Goal: Find contact information: Find contact information

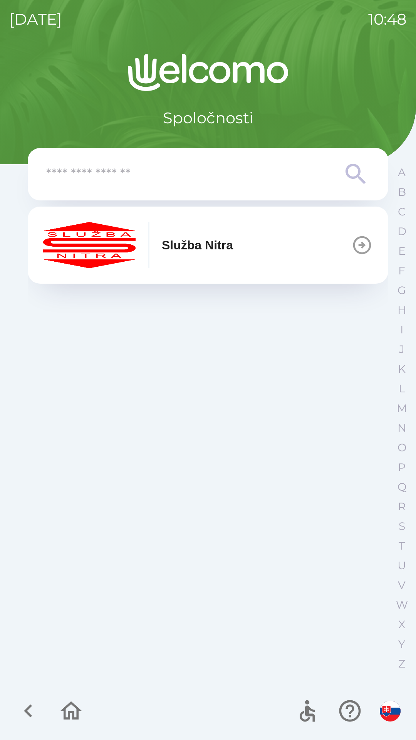
click at [233, 247] on p "Služba Nitra" at bounding box center [197, 245] width 71 height 18
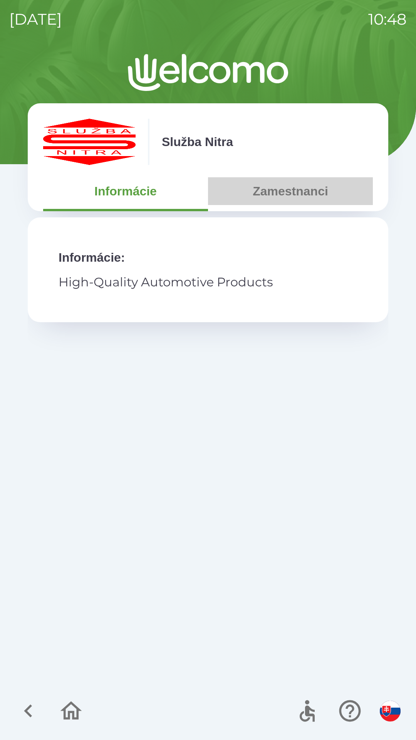
click at [291, 199] on button "Zamestnanci" at bounding box center [290, 191] width 165 height 28
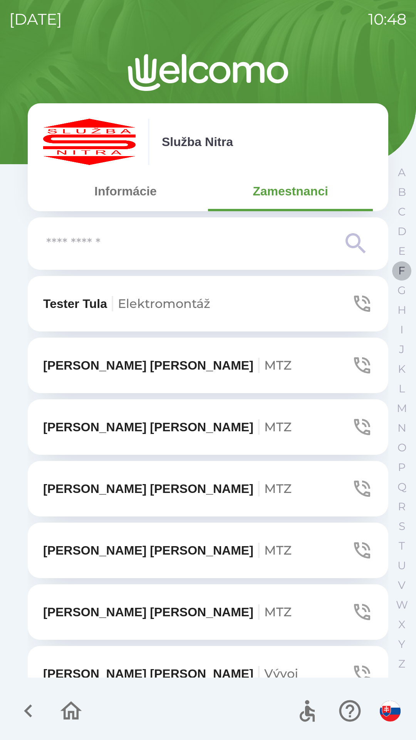
click at [398, 272] on button "F" at bounding box center [401, 271] width 19 height 20
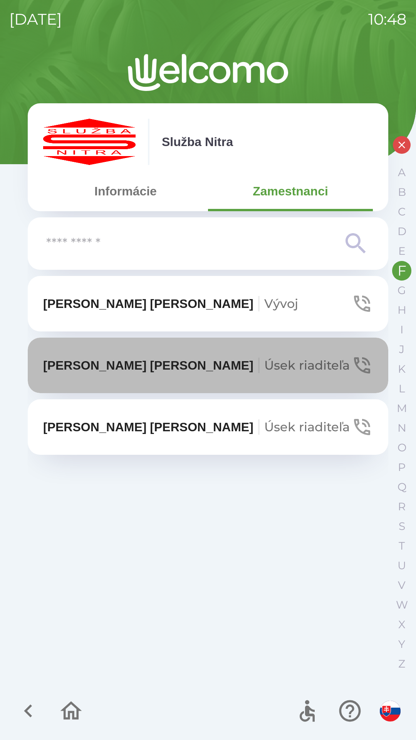
click at [361, 364] on icon "button" at bounding box center [362, 365] width 22 height 22
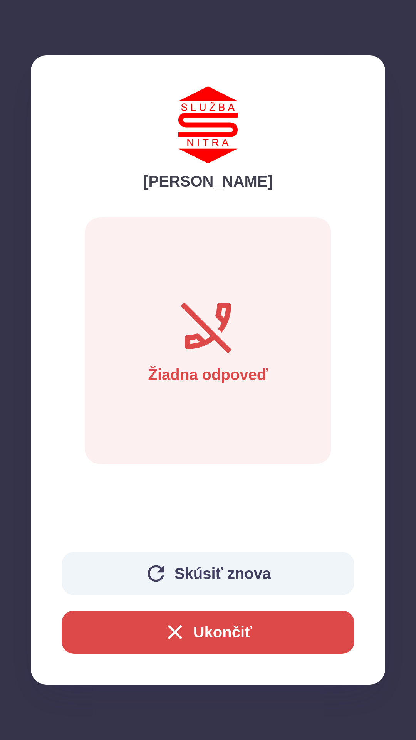
click at [193, 574] on button "Skúsiť znova" at bounding box center [208, 573] width 293 height 43
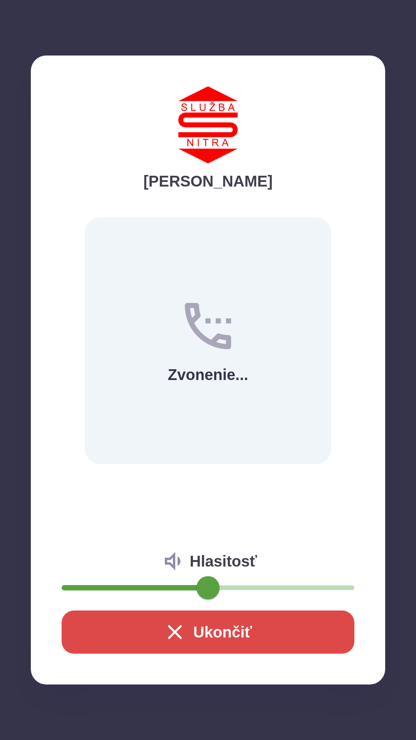
click at [165, 628] on icon "button" at bounding box center [175, 632] width 25 height 25
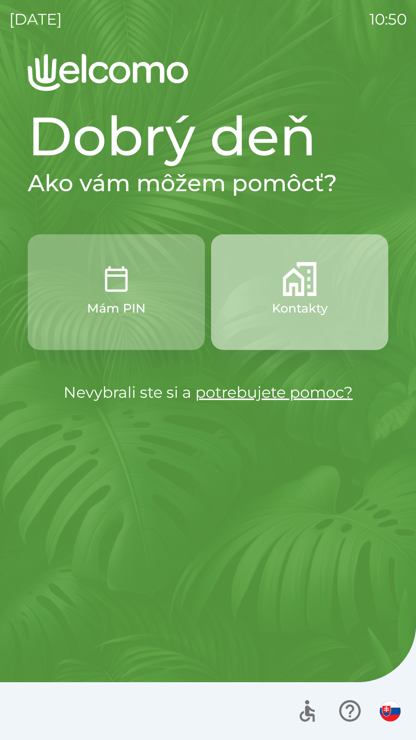
click at [298, 314] on p "Kontakty" at bounding box center [300, 308] width 56 height 18
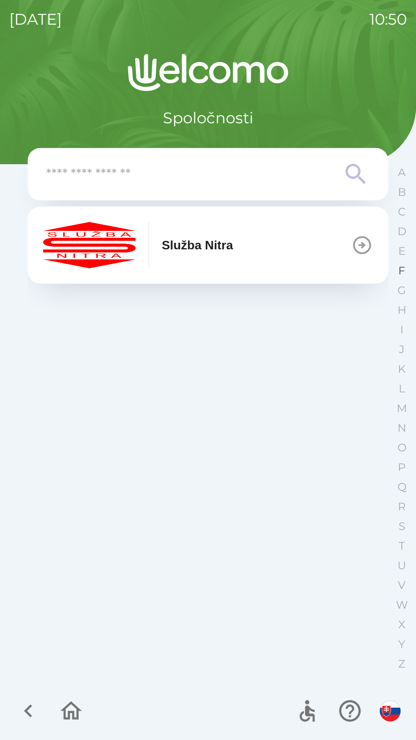
click at [400, 269] on p "F" at bounding box center [401, 270] width 7 height 13
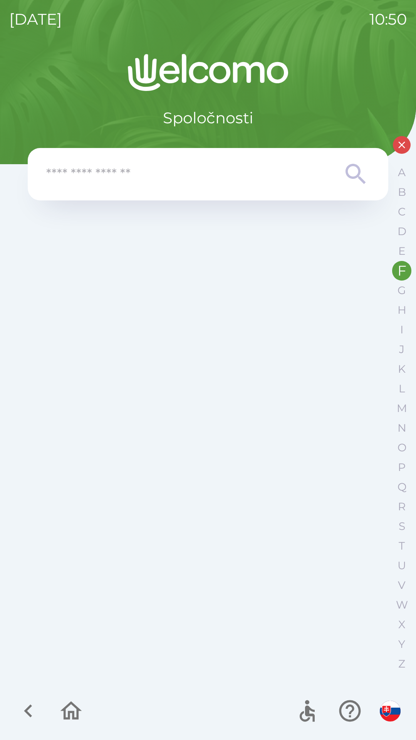
click at [400, 143] on icon "button" at bounding box center [402, 145] width 12 height 12
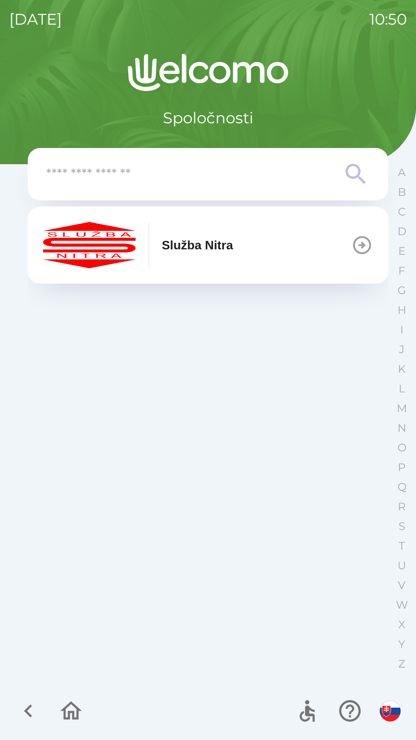
click at [271, 253] on button "Služba Nitra" at bounding box center [208, 245] width 361 height 77
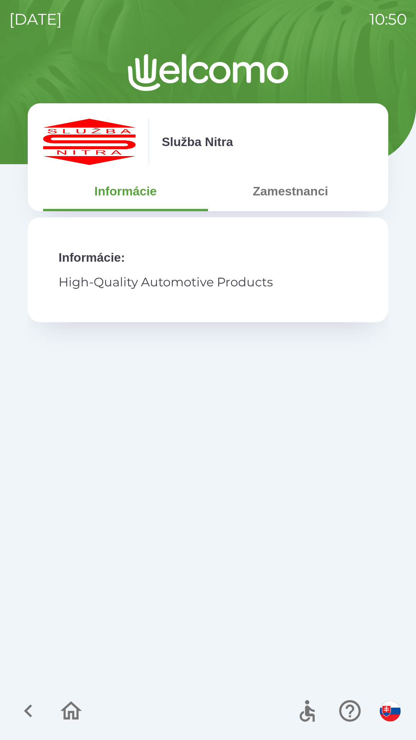
click at [306, 190] on button "Zamestnanci" at bounding box center [290, 191] width 165 height 28
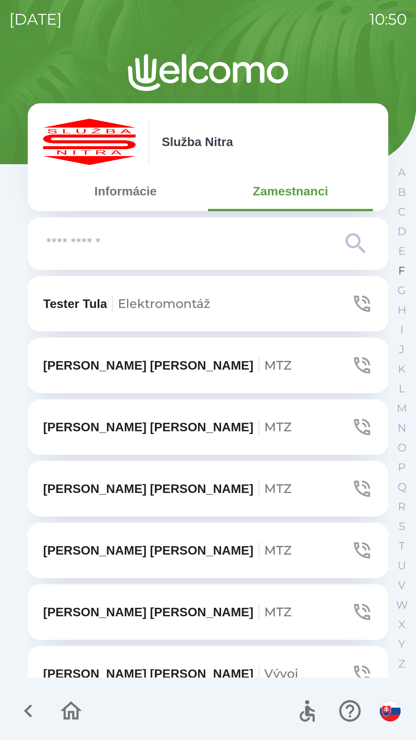
click at [399, 272] on p "F" at bounding box center [401, 270] width 7 height 13
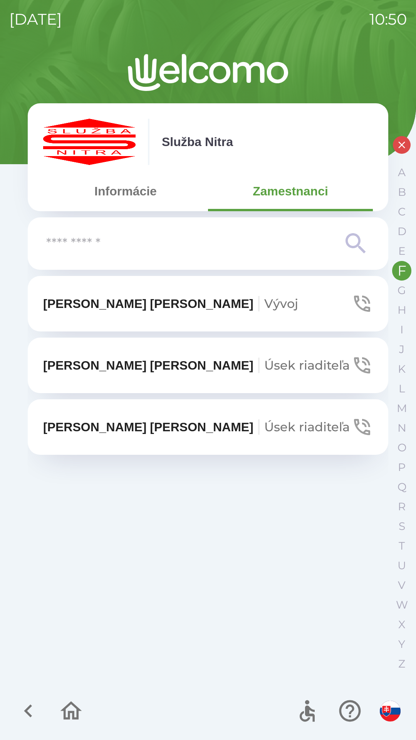
click at [359, 363] on icon "button" at bounding box center [362, 365] width 16 height 16
